Goal: Information Seeking & Learning: Learn about a topic

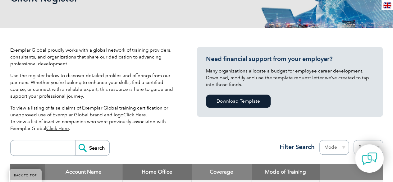
scroll to position [124, 0]
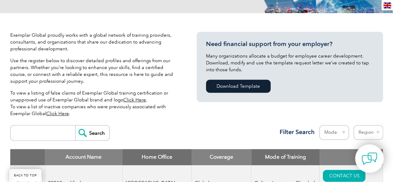
click at [335, 132] on select "Mode Online In-person Blended" at bounding box center [335, 132] width 30 height 15
click at [359, 132] on select "Region Australia Bahrain Bangladesh Brazil Canada Colombia Dominican Republic E…" at bounding box center [369, 132] width 30 height 15
select select "United Kingdom"
click at [354, 125] on select "Region Australia Bahrain Bangladesh Brazil Canada Colombia Dominican Republic E…" at bounding box center [369, 132] width 30 height 15
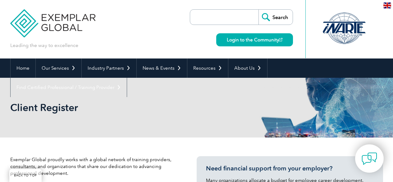
select select "[GEOGRAPHIC_DATA]"
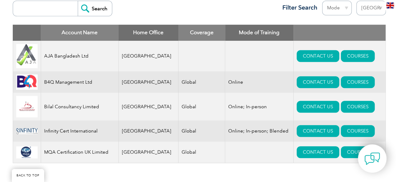
scroll to position [240, 0]
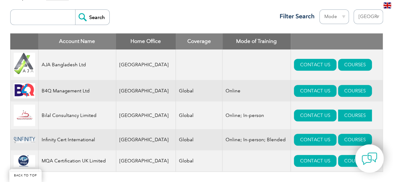
click at [347, 118] on link "COURSES" at bounding box center [355, 115] width 34 height 12
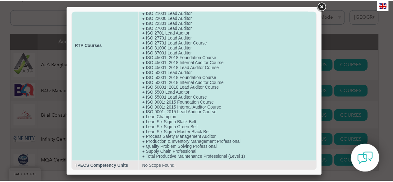
scroll to position [0, 0]
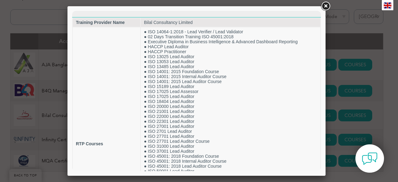
click at [326, 9] on link at bounding box center [325, 6] width 11 height 11
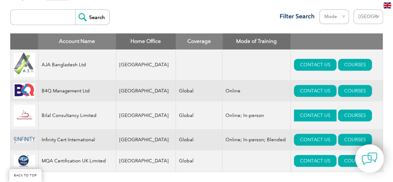
click at [307, 117] on link "CONTACT US" at bounding box center [315, 115] width 43 height 12
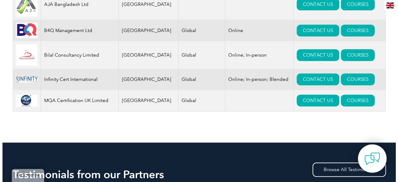
scroll to position [302, 0]
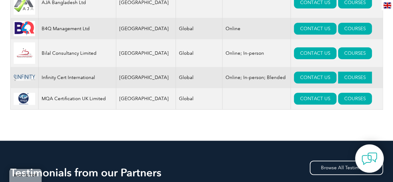
click at [344, 83] on link "COURSES" at bounding box center [355, 78] width 34 height 12
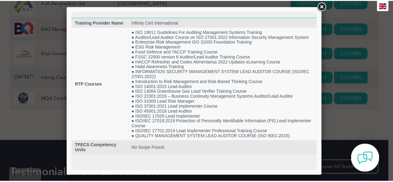
scroll to position [0, 0]
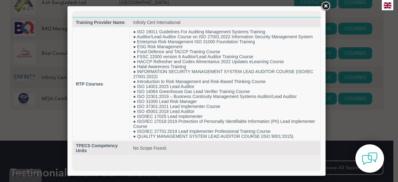
click at [324, 4] on link at bounding box center [325, 6] width 11 height 11
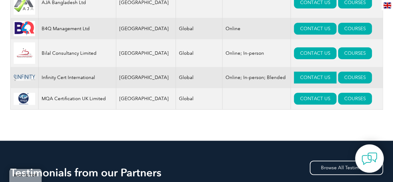
click at [296, 79] on link "CONTACT US" at bounding box center [315, 78] width 43 height 12
click at [299, 102] on link "CONTACT US" at bounding box center [315, 99] width 43 height 12
click at [304, 29] on link "CONTACT US" at bounding box center [315, 29] width 43 height 12
click at [296, 4] on link "CONTACT US" at bounding box center [315, 3] width 43 height 12
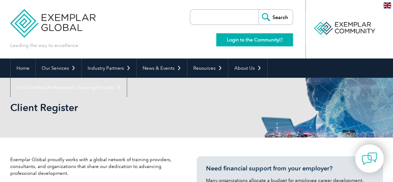
click at [254, 43] on link "Login to the Community" at bounding box center [254, 39] width 77 height 13
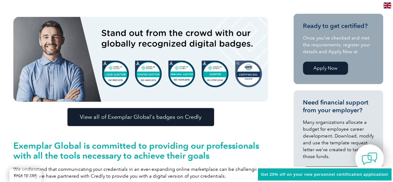
scroll to position [187, 0]
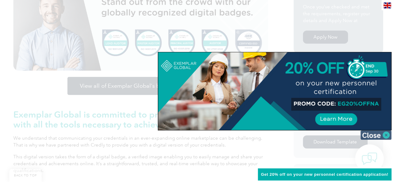
click at [387, 137] on img at bounding box center [376, 134] width 31 height 9
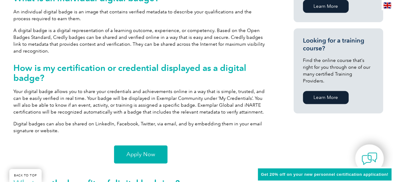
scroll to position [498, 0]
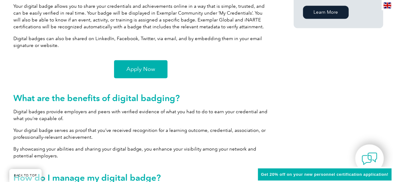
click at [154, 74] on link "Apply Now" at bounding box center [140, 69] width 53 height 18
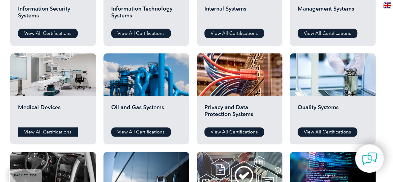
scroll to position [311, 0]
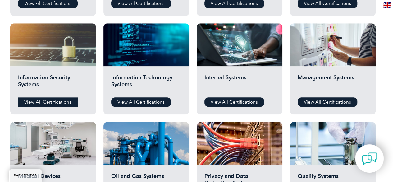
click at [55, 105] on link "View All Certifications" at bounding box center [48, 101] width 60 height 9
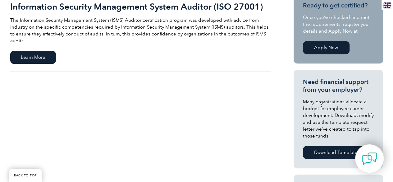
scroll to position [156, 0]
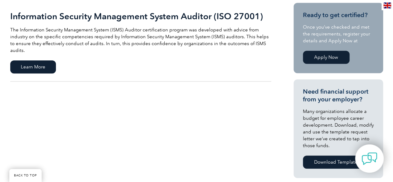
click at [309, 58] on link "Apply Now" at bounding box center [326, 57] width 47 height 13
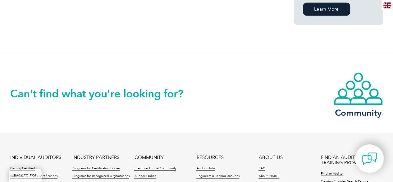
scroll to position [498, 0]
